Goal: Information Seeking & Learning: Find specific fact

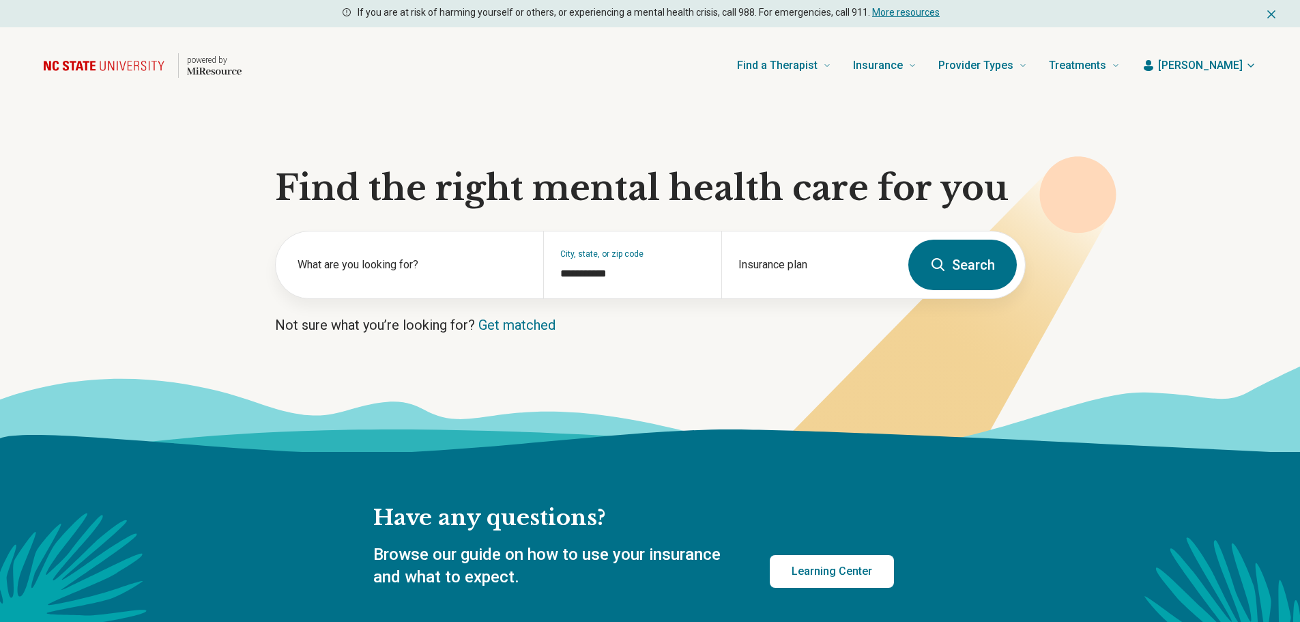
type input "**********"
click at [332, 261] on label "What are you looking for?" at bounding box center [412, 265] width 229 height 16
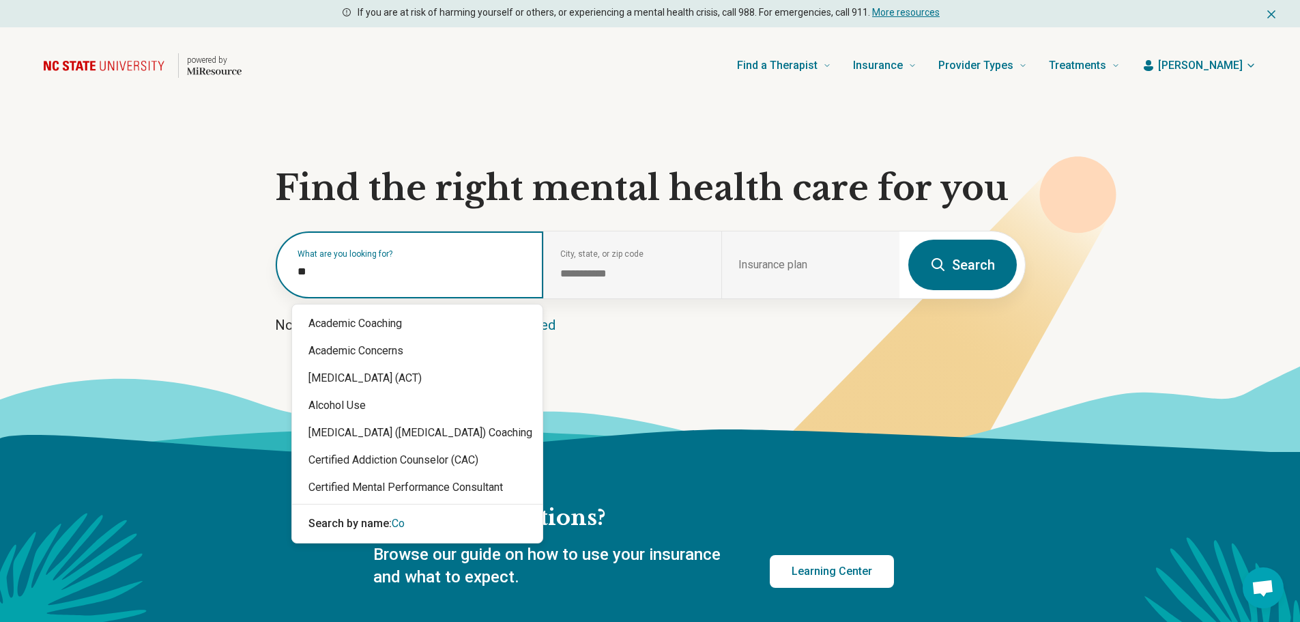
type input "***"
